Goal: Go to known website: Access a specific website the user already knows

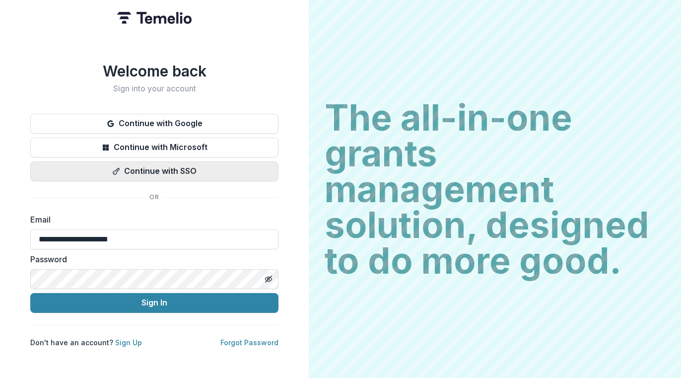
click at [144, 166] on button "Continue with SSO" at bounding box center [154, 171] width 248 height 20
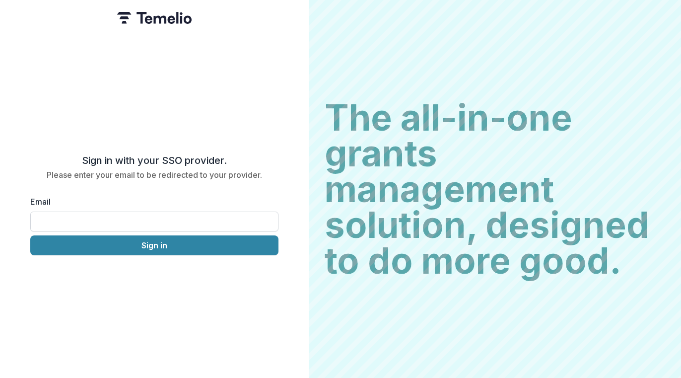
click at [104, 215] on input "Email" at bounding box center [154, 222] width 248 height 20
type input "**********"
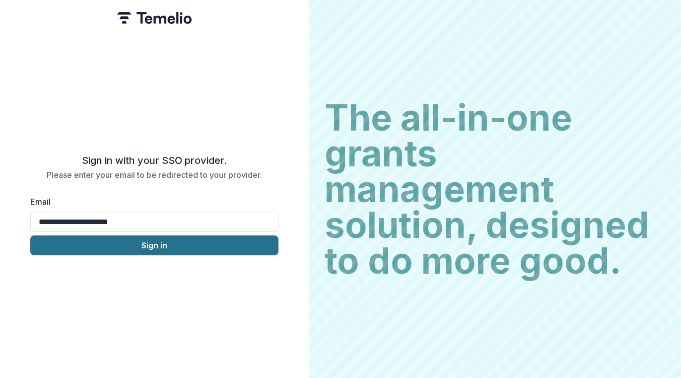
click at [134, 242] on button "Sign in" at bounding box center [154, 245] width 248 height 20
